Goal: Transaction & Acquisition: Register for event/course

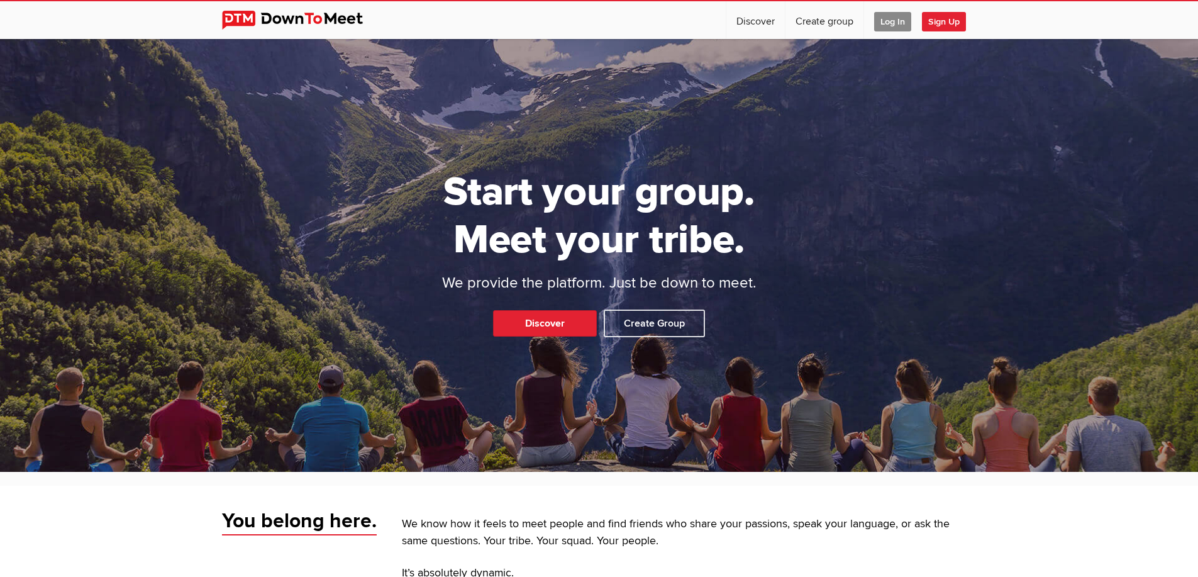
click at [891, 23] on span "Log In" at bounding box center [892, 22] width 37 height 20
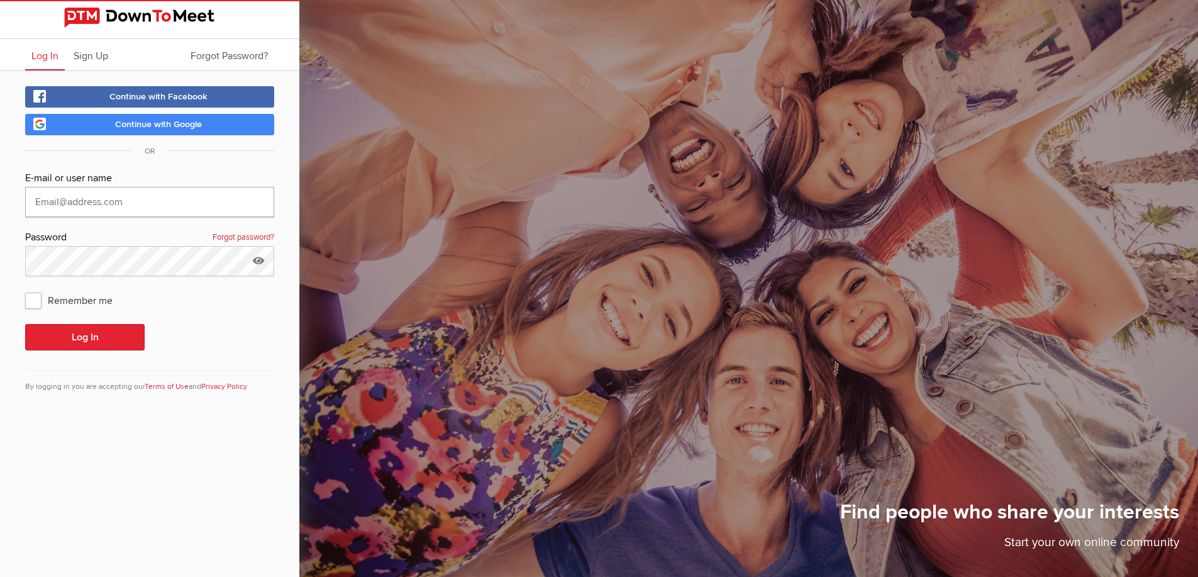
click at [134, 211] on input "text" at bounding box center [149, 202] width 249 height 30
click at [155, 131] on link "Continue with Google" at bounding box center [149, 124] width 249 height 21
click at [142, 127] on span "Continue with Google" at bounding box center [158, 124] width 87 height 11
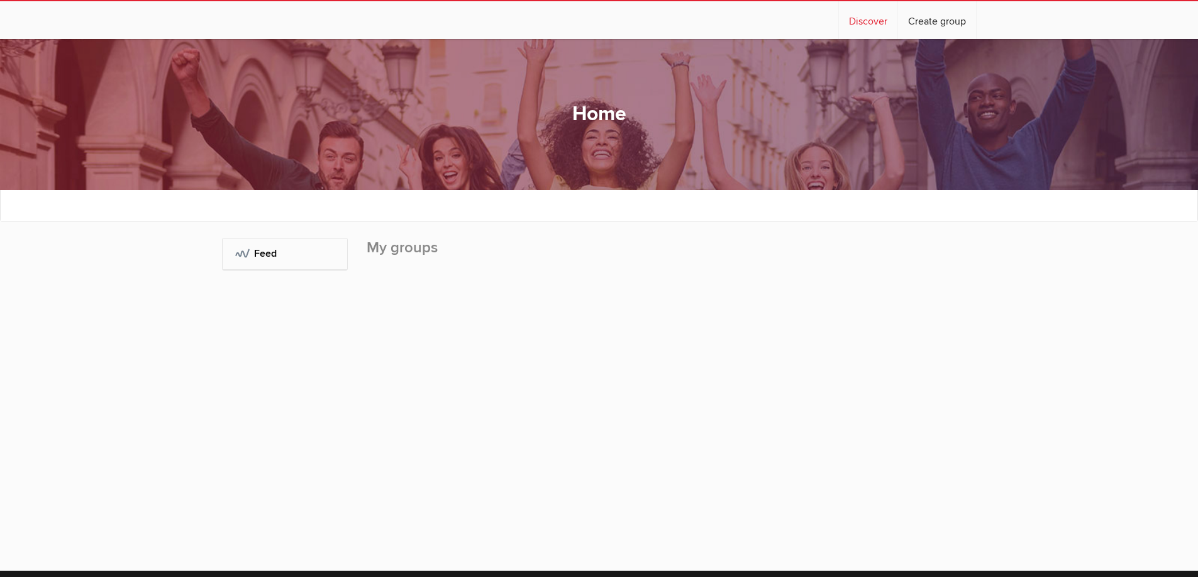
click at [874, 24] on link "Discover" at bounding box center [868, 20] width 59 height 38
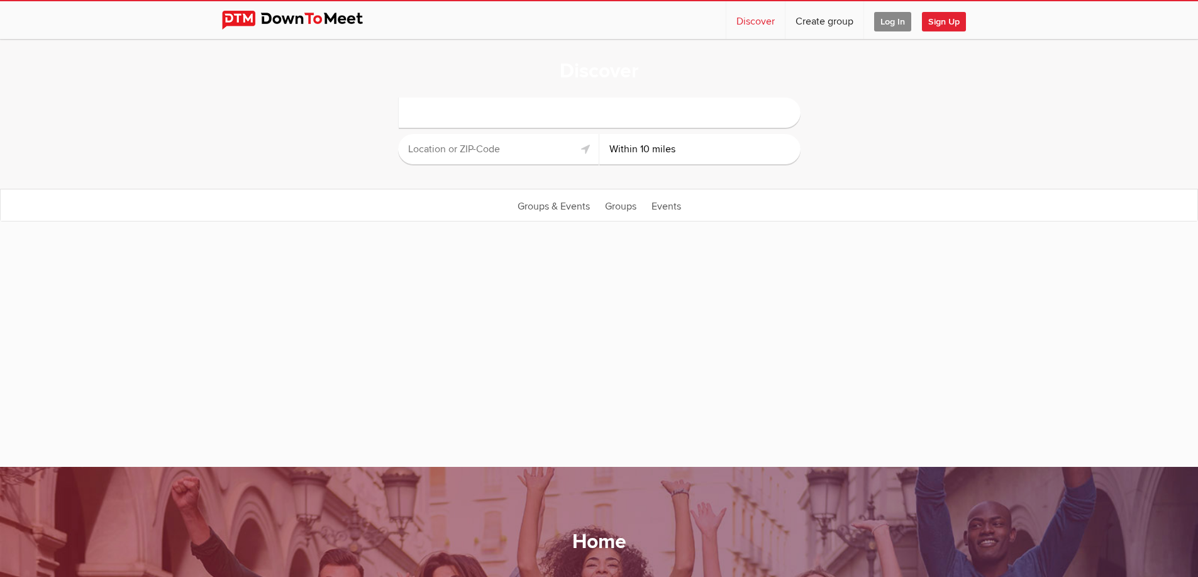
select select "null"
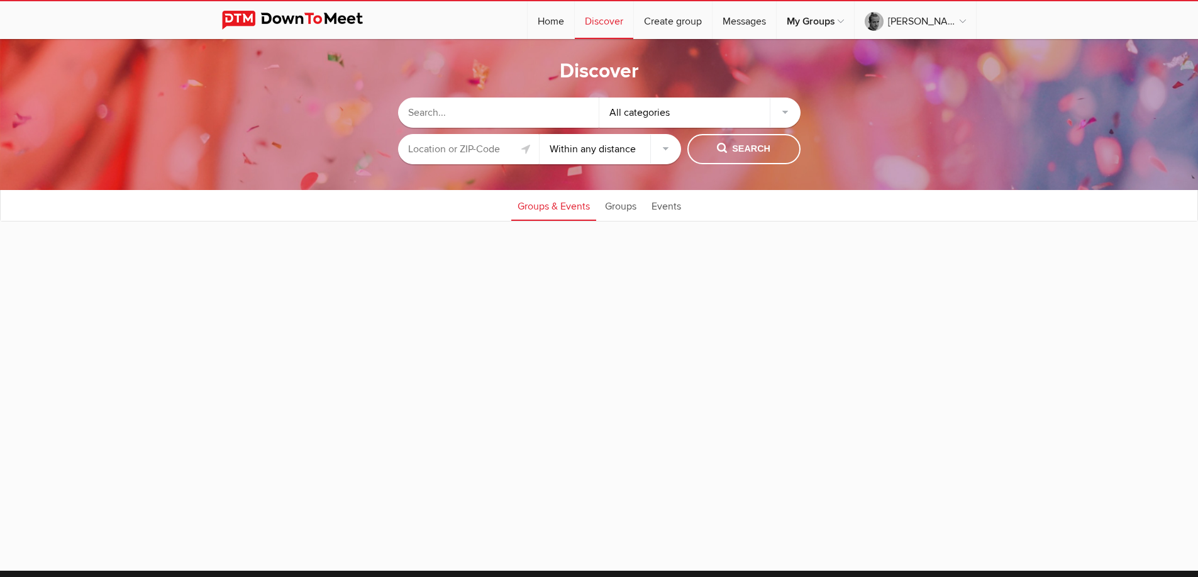
click at [444, 112] on input "text" at bounding box center [498, 113] width 201 height 30
type input "tempe soccer"
click at [738, 148] on span "Search" at bounding box center [743, 149] width 53 height 14
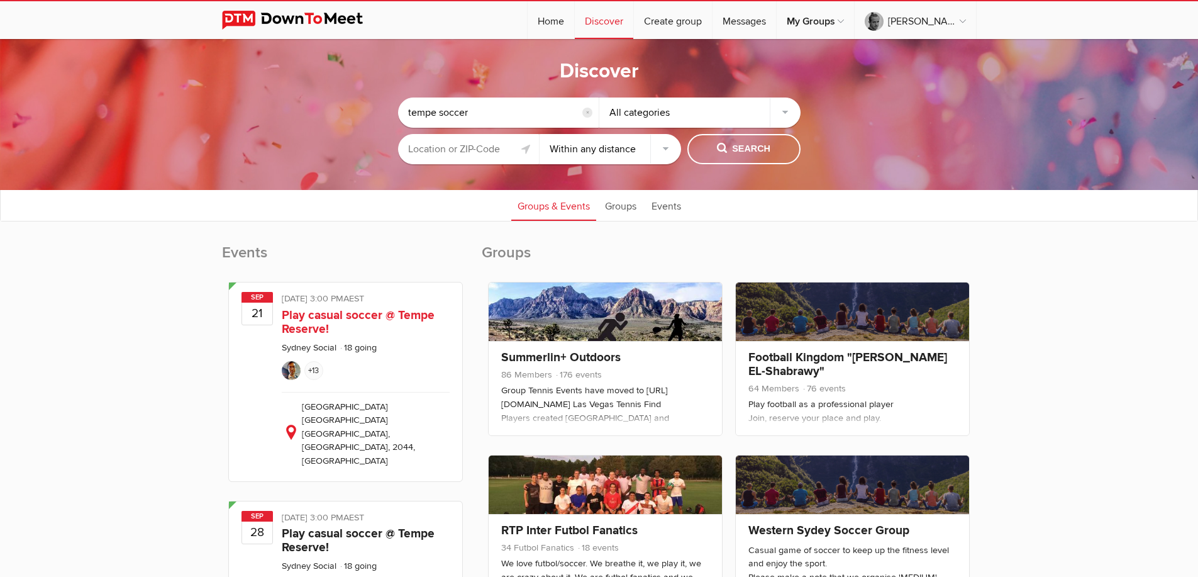
click at [360, 337] on div "Public event Anyone who has access to the group can see the event, description,…" at bounding box center [366, 382] width 168 height 180
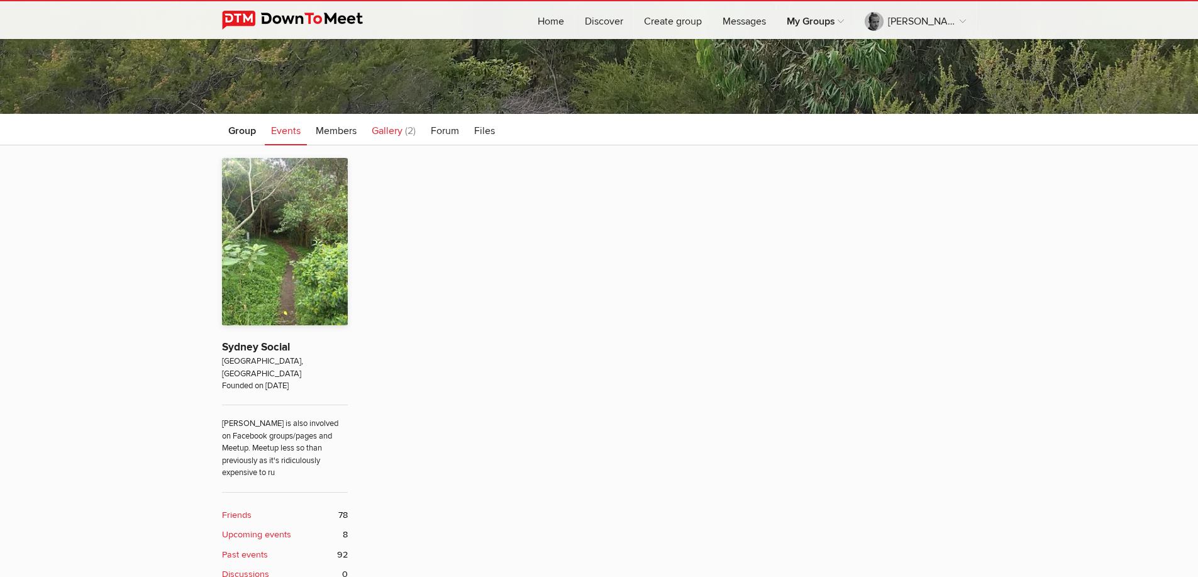
scroll to position [252, 0]
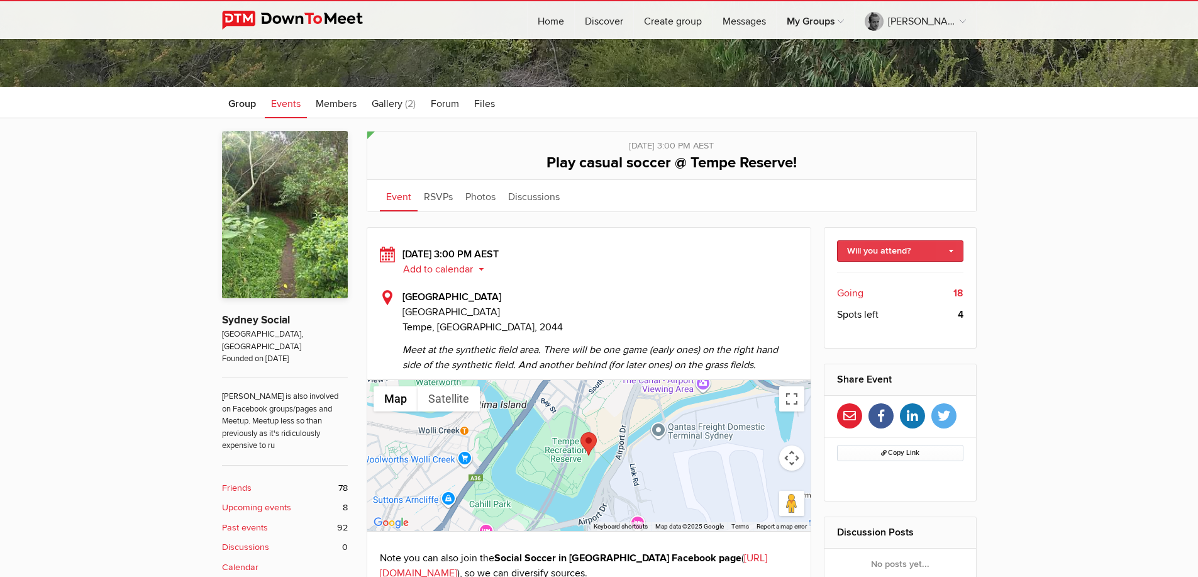
click at [898, 254] on link "Will you attend?" at bounding box center [900, 250] width 126 height 21
click at [889, 273] on link "I'm going" at bounding box center [900, 278] width 125 height 19
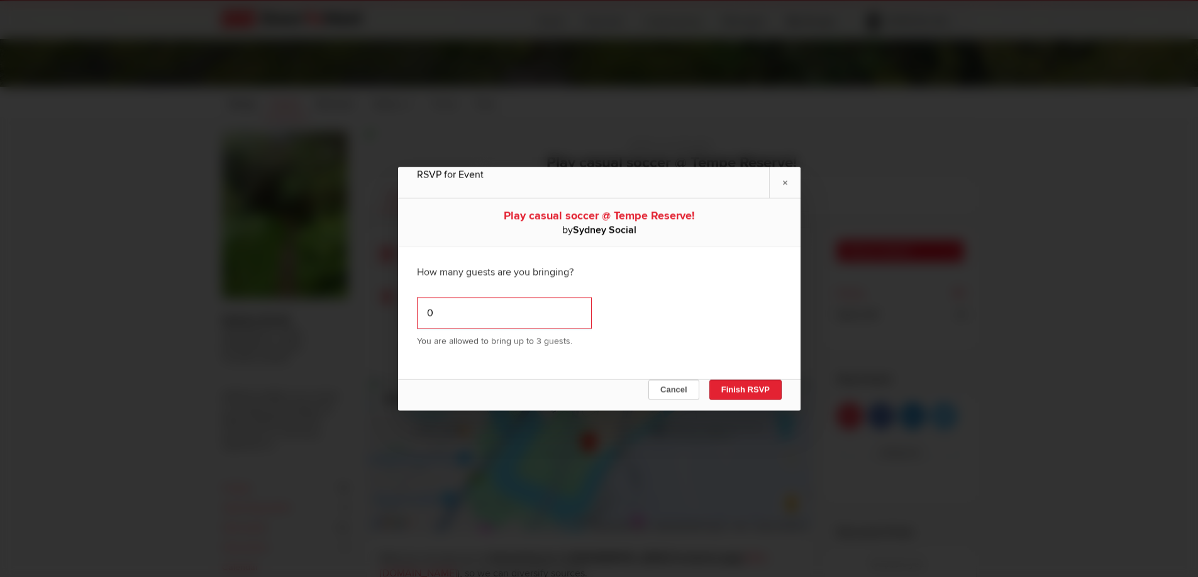
click at [550, 316] on input "0" at bounding box center [504, 312] width 175 height 31
drag, startPoint x: 533, startPoint y: 315, endPoint x: 391, endPoint y: 312, distance: 142.2
click at [391, 312] on div "RSVP for Event × Play casual soccer @ Tempe Reserve! by Sydney Social How many …" at bounding box center [599, 288] width 1198 height 577
type input "1"
click at [764, 394] on button "Finish RSVP" at bounding box center [745, 389] width 72 height 20
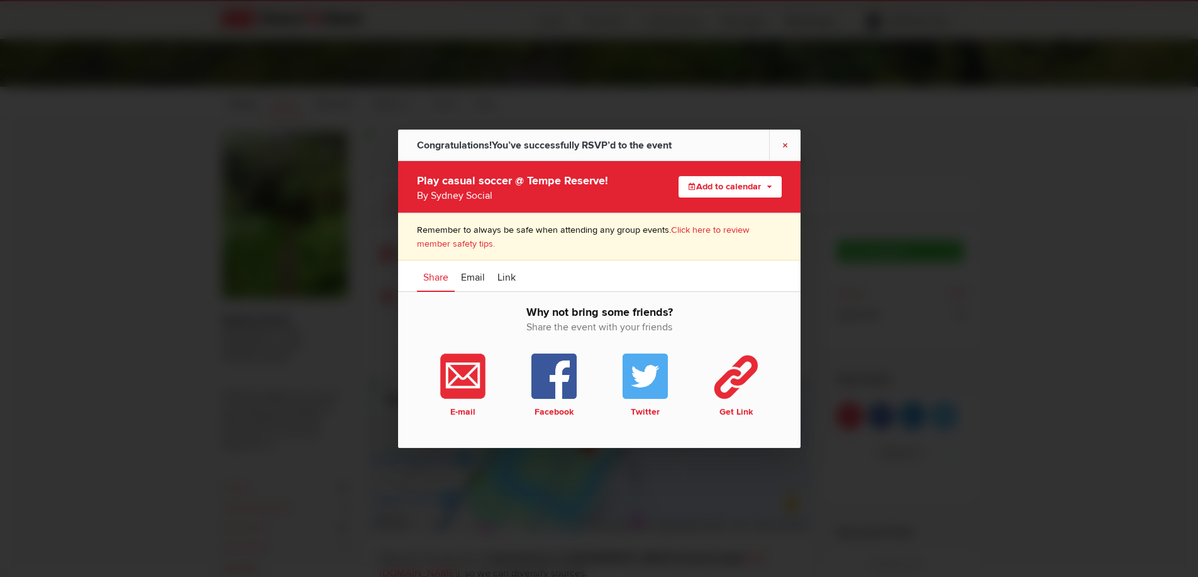
click at [783, 143] on link "×" at bounding box center [784, 144] width 31 height 31
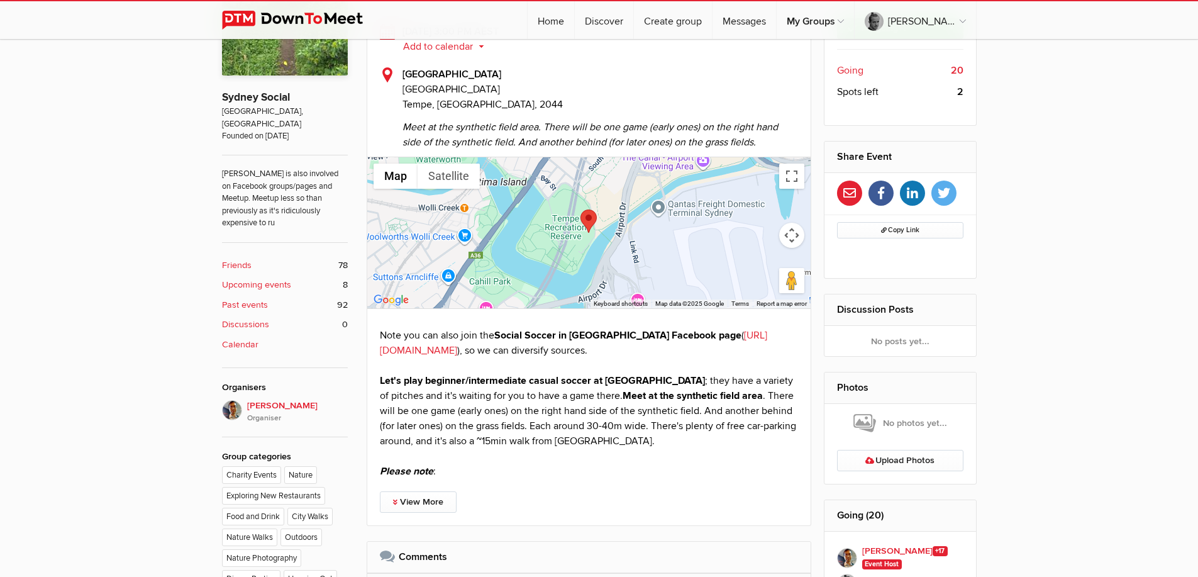
scroll to position [390, 0]
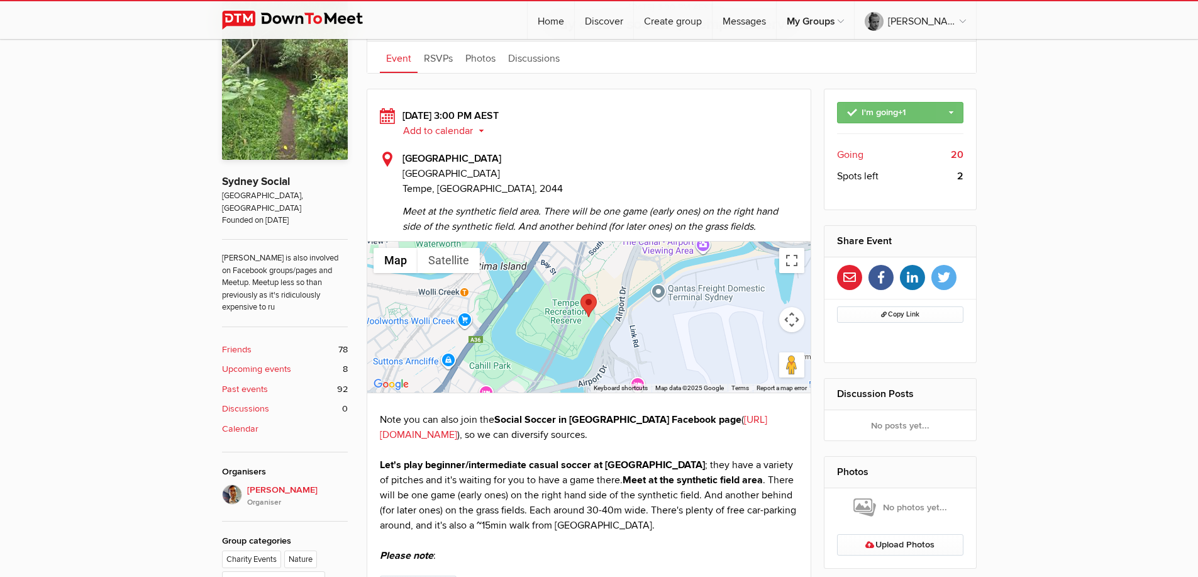
click at [898, 105] on link "I'm going +1" at bounding box center [900, 112] width 126 height 21
click at [905, 310] on button "Copy Link" at bounding box center [900, 314] width 126 height 16
click at [903, 311] on span "Copy Link" at bounding box center [900, 314] width 38 height 8
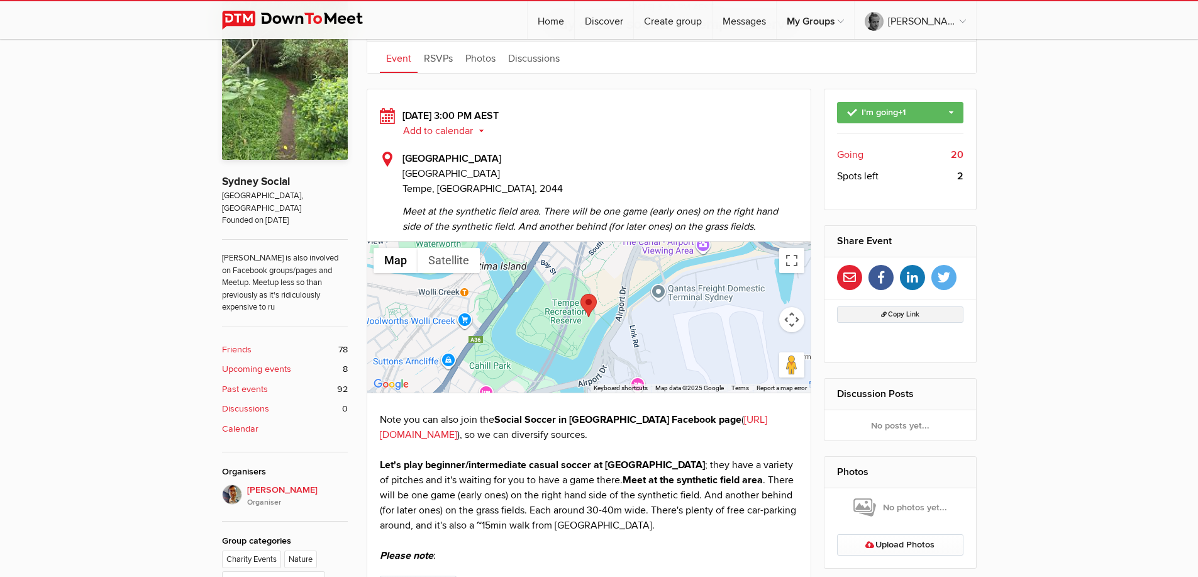
click at [873, 315] on button "Copy Link" at bounding box center [900, 314] width 126 height 16
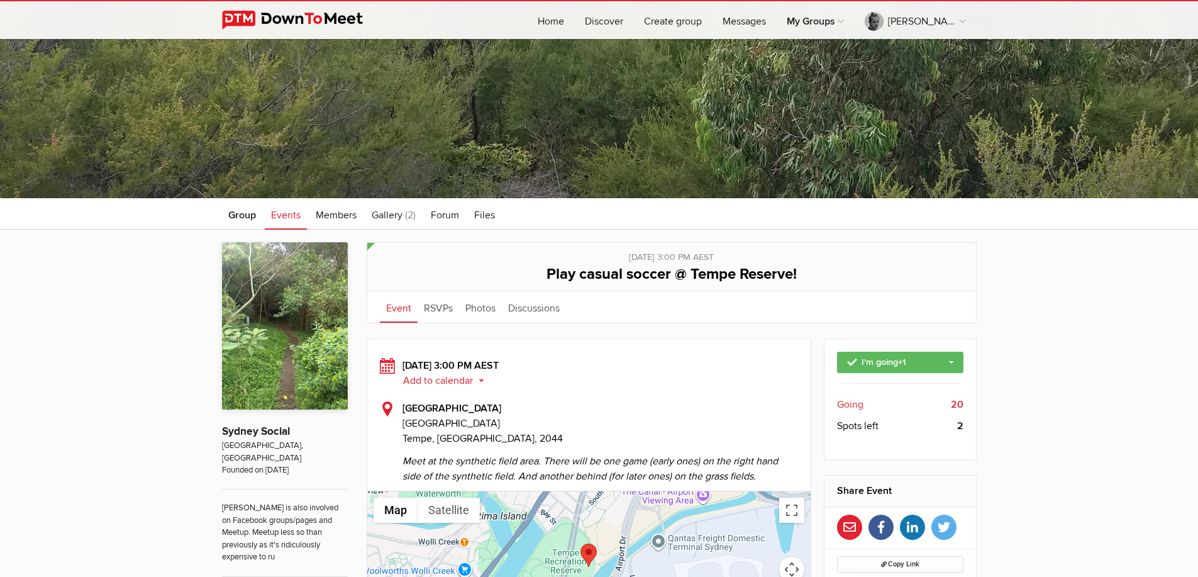
scroll to position [138, 0]
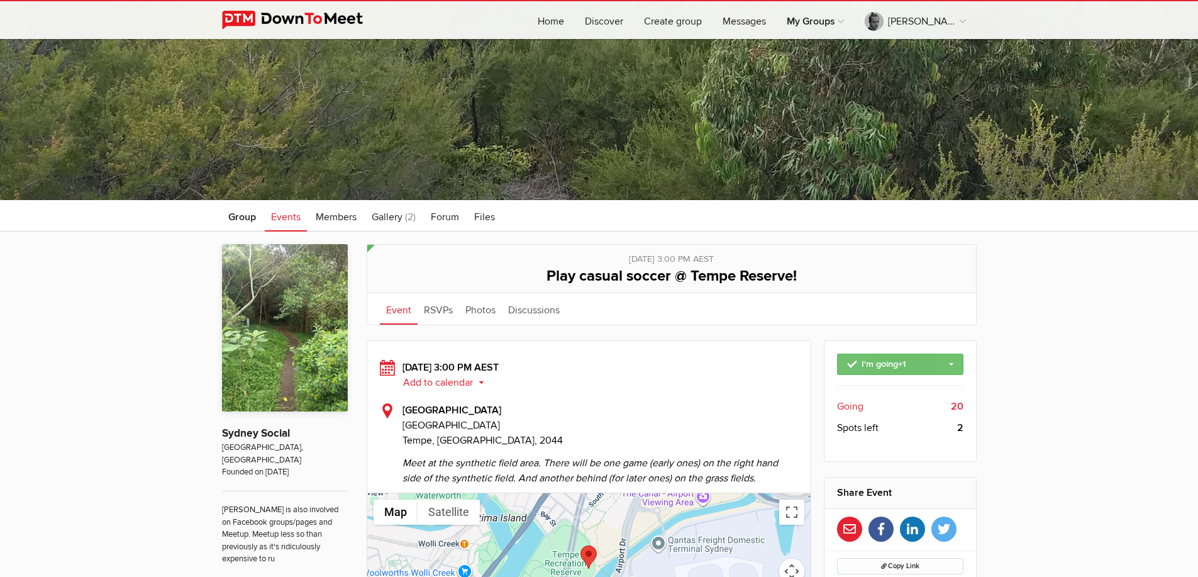
click at [897, 364] on link "I'm going +1" at bounding box center [900, 364] width 126 height 21
click at [857, 392] on link "Change guest count" at bounding box center [900, 391] width 125 height 19
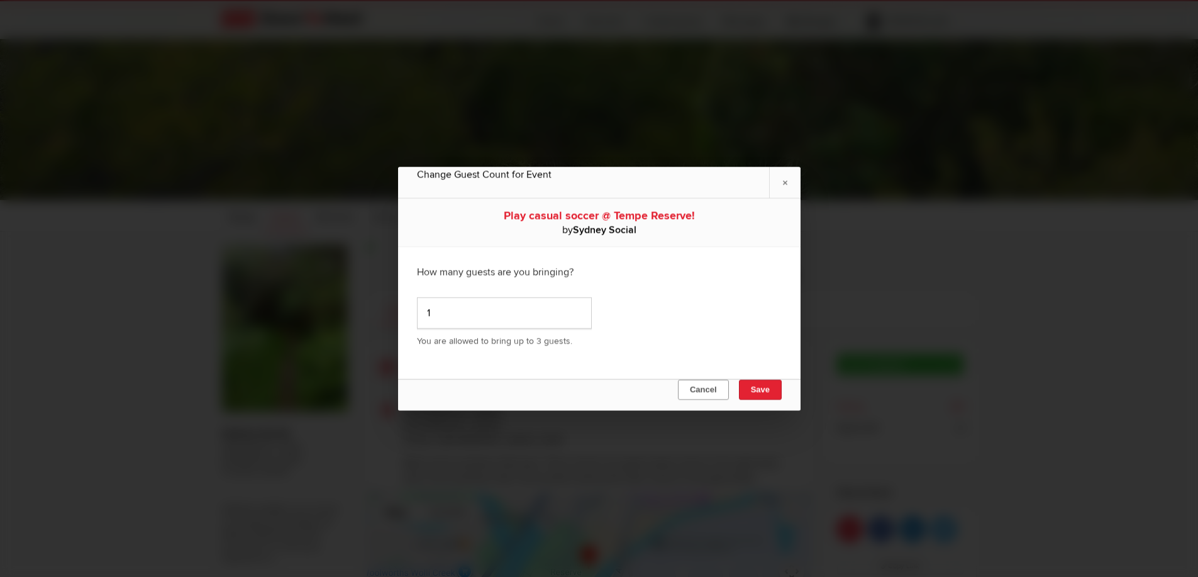
click at [708, 390] on button "Cancel" at bounding box center [703, 389] width 51 height 20
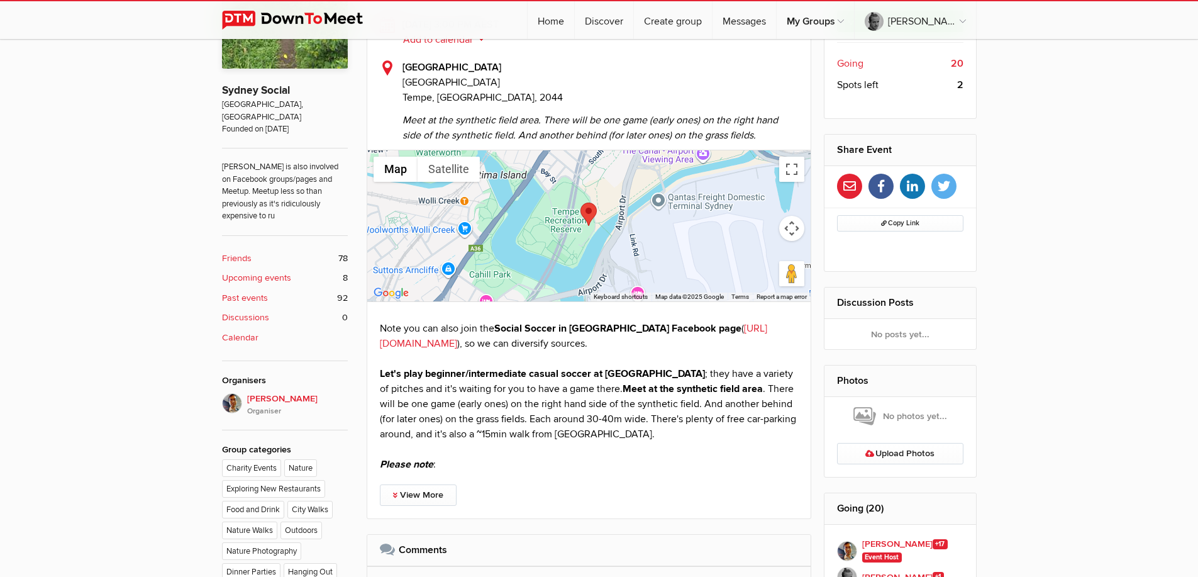
scroll to position [516, 0]
